Goal: Browse casually

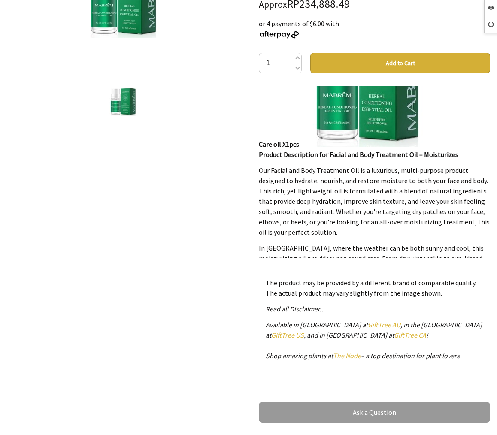
scroll to position [145, 0]
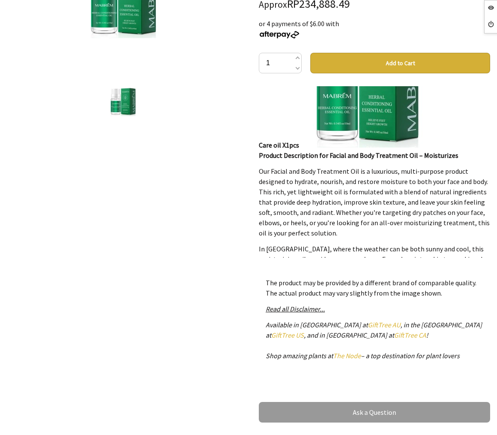
click at [107, 247] on div "1 /1" at bounding box center [122, 174] width 245 height 524
